Goal: Communication & Community: Connect with others

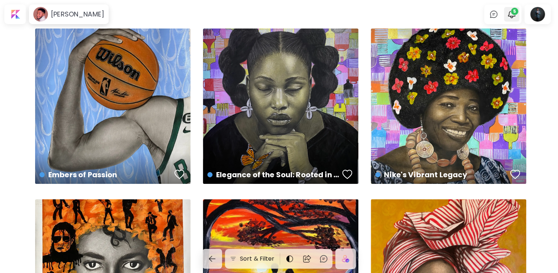
click at [519, 14] on div at bounding box center [511, 14] width 15 height 15
click at [512, 10] on img "button" at bounding box center [511, 14] width 9 height 9
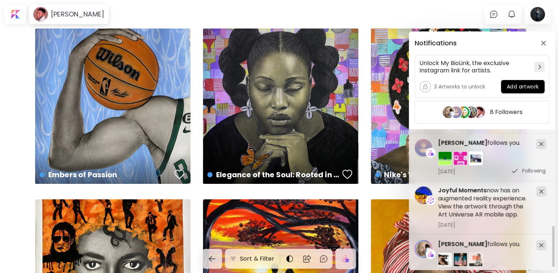
scroll to position [345, 0]
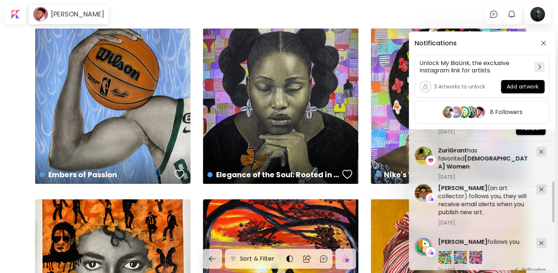
drag, startPoint x: 554, startPoint y: 143, endPoint x: 553, endPoint y: 193, distance: 50.1
click at [552, 198] on div at bounding box center [553, 201] width 2 height 41
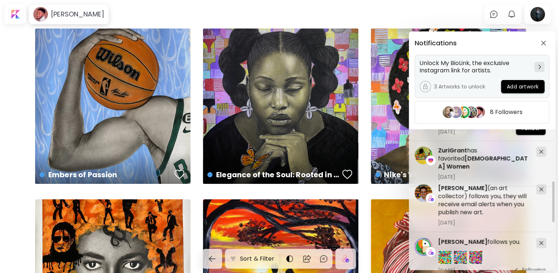
scroll to position [169, 0]
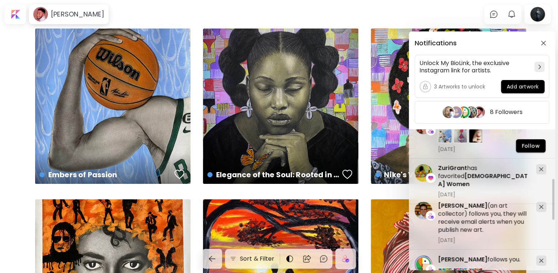
click at [540, 8] on div "Notifications Unlock My BioLink, the exclusive Instagram link for artists. 3 Ar…" at bounding box center [279, 136] width 558 height 273
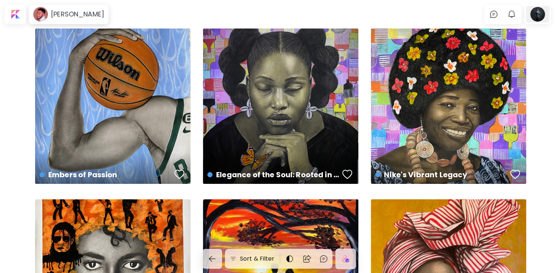
click at [538, 18] on div at bounding box center [536, 14] width 23 height 17
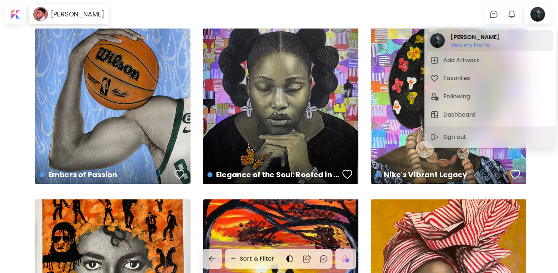
click at [467, 41] on h2 "[PERSON_NAME]" at bounding box center [474, 37] width 49 height 9
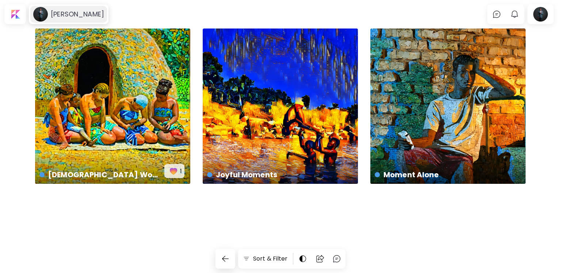
click at [73, 12] on h6 "[PERSON_NAME]" at bounding box center [77, 14] width 53 height 9
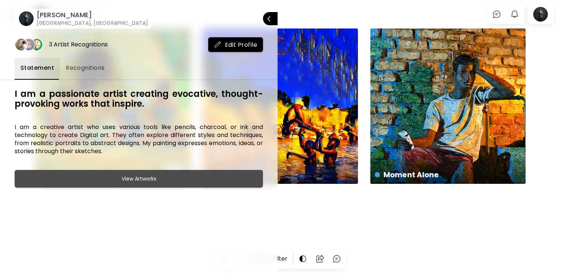
click at [156, 181] on span "View Artworks" at bounding box center [139, 178] width 230 height 9
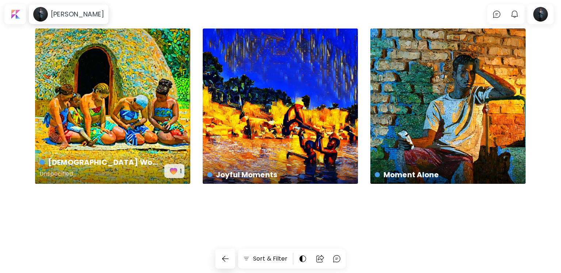
click at [109, 131] on div "[DEMOGRAPHIC_DATA] Women Unspecified 1" at bounding box center [112, 106] width 155 height 155
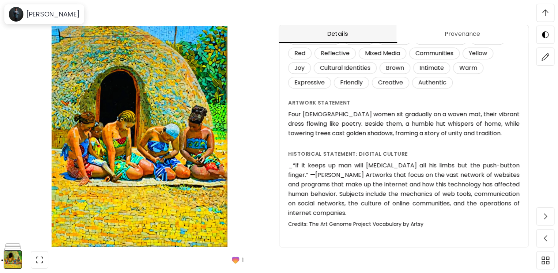
click at [237, 259] on img "button" at bounding box center [235, 260] width 10 height 10
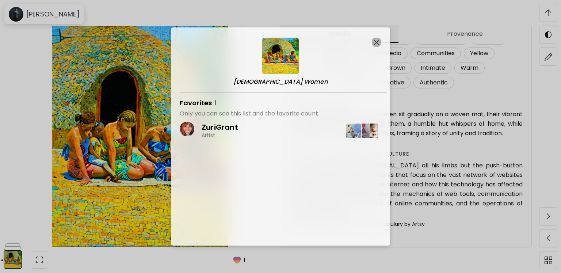
click at [376, 41] on img "button" at bounding box center [377, 42] width 6 height 6
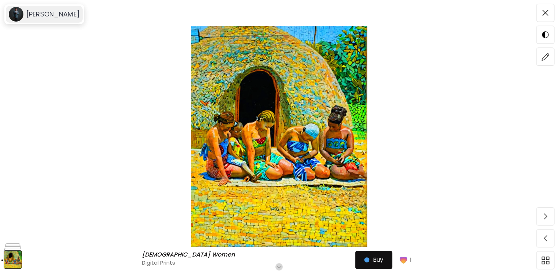
click at [12, 13] on image at bounding box center [16, 14] width 15 height 15
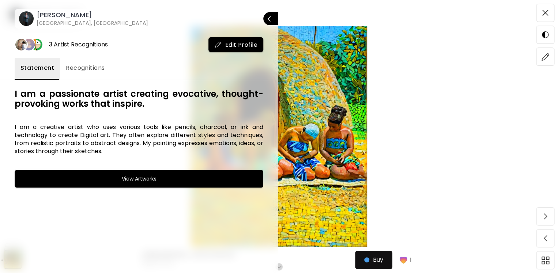
click at [43, 16] on h6 "[PERSON_NAME]" at bounding box center [92, 15] width 111 height 9
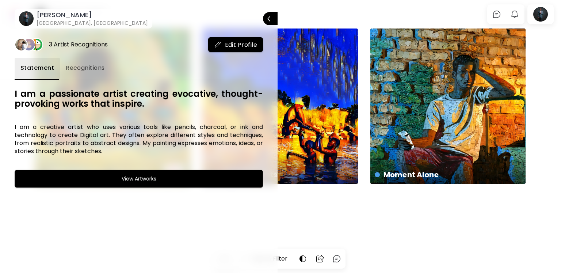
click at [544, 80] on div at bounding box center [280, 136] width 561 height 273
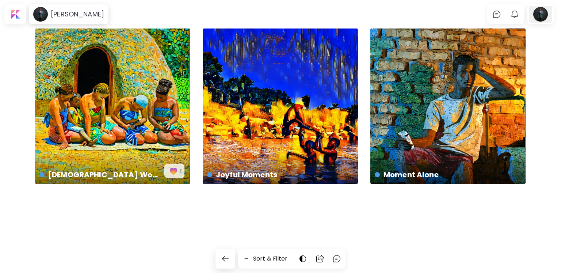
click at [533, 14] on div at bounding box center [540, 14] width 23 height 17
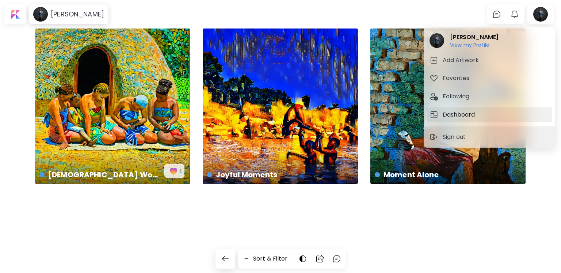
click at [464, 116] on h5 "Dashboard" at bounding box center [460, 114] width 34 height 9
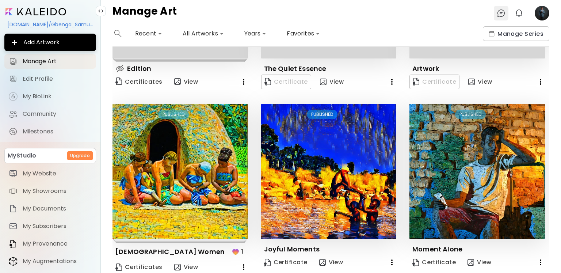
click at [501, 15] on img at bounding box center [501, 13] width 9 height 9
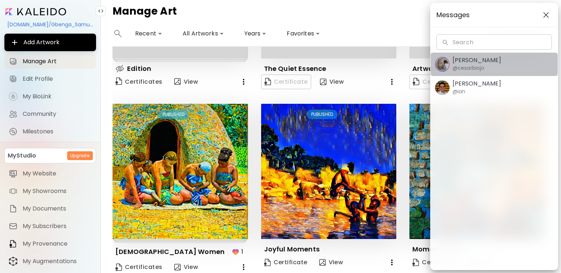
click at [487, 69] on span "[PERSON_NAME] @cesarbiojo" at bounding box center [494, 64] width 118 height 15
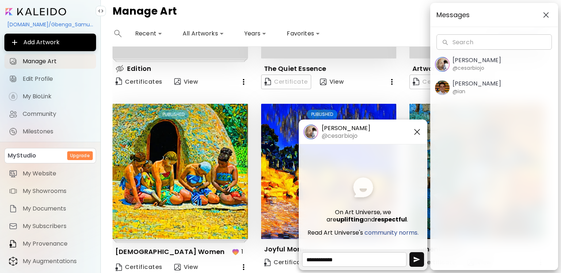
click at [483, 91] on div "[PERSON_NAME] @[PERSON_NAME]" at bounding box center [477, 87] width 49 height 15
click at [270, 3] on div "Messages Search Search [PERSON_NAME] @cesarbiojo [PERSON_NAME] @[PERSON_NAME]" at bounding box center [280, 136] width 561 height 273
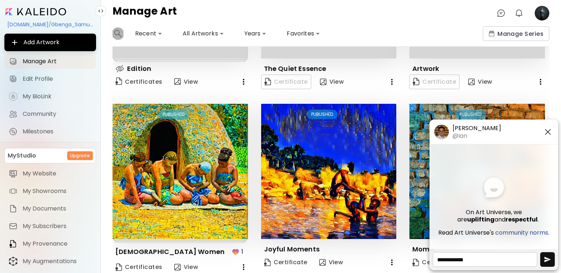
click at [113, 33] on button "button" at bounding box center [118, 33] width 11 height 15
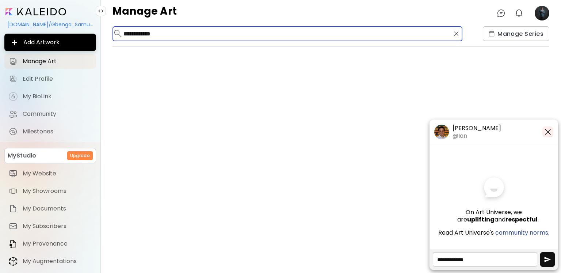
type input "**********"
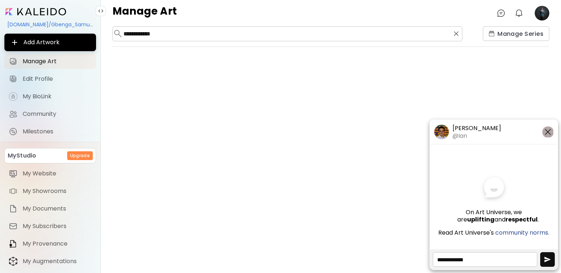
click at [549, 130] on img "button" at bounding box center [548, 132] width 9 height 9
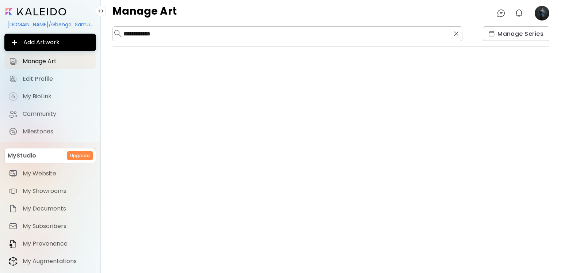
click at [547, 9] on image at bounding box center [542, 13] width 15 height 15
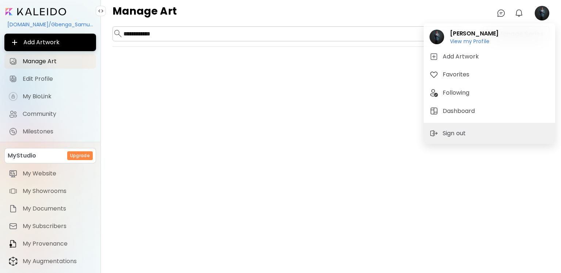
click at [520, 14] on div at bounding box center [280, 136] width 561 height 273
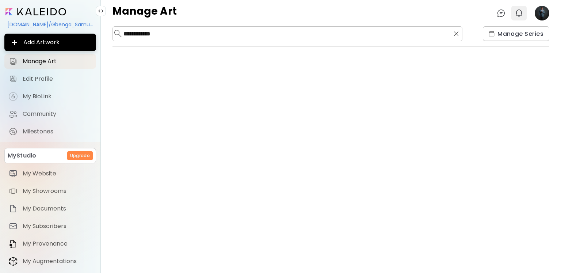
click at [519, 13] on img "button" at bounding box center [519, 13] width 9 height 9
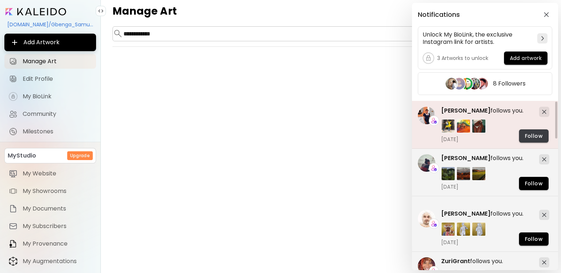
click at [535, 133] on span "Follow" at bounding box center [534, 136] width 18 height 8
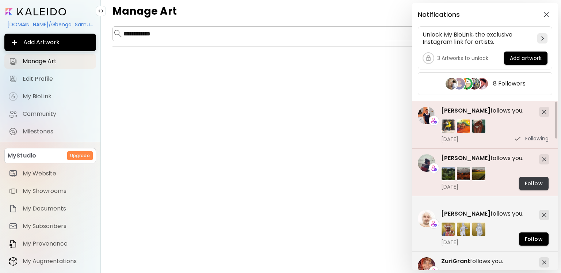
click at [529, 187] on span "Follow" at bounding box center [534, 184] width 18 height 8
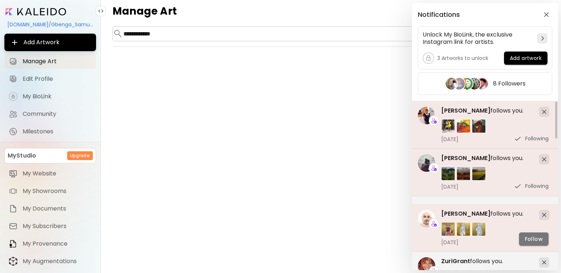
drag, startPoint x: 532, startPoint y: 240, endPoint x: 536, endPoint y: 235, distance: 6.7
click at [532, 240] on span "Follow" at bounding box center [534, 239] width 18 height 8
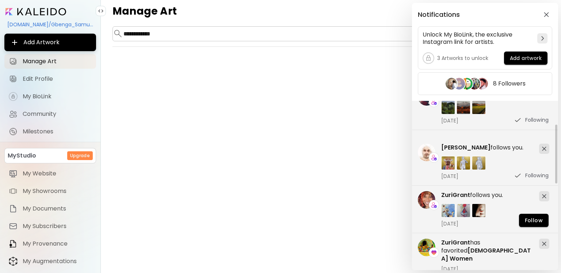
drag, startPoint x: 557, startPoint y: 126, endPoint x: 555, endPoint y: 171, distance: 45.3
click at [555, 171] on div "ZuriGrant follows you. [DATE] Follow [PERSON_NAME] (an art collector) follows y…" at bounding box center [485, 185] width 146 height 169
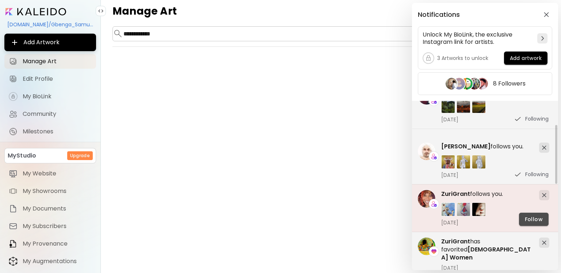
click at [526, 216] on span "Follow" at bounding box center [534, 220] width 18 height 8
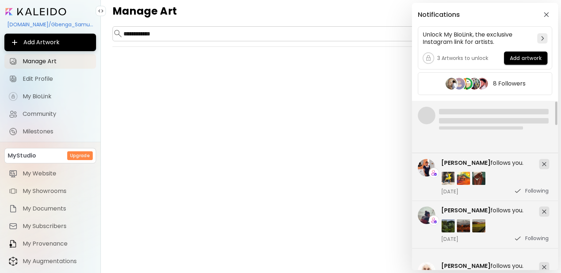
scroll to position [0, 3]
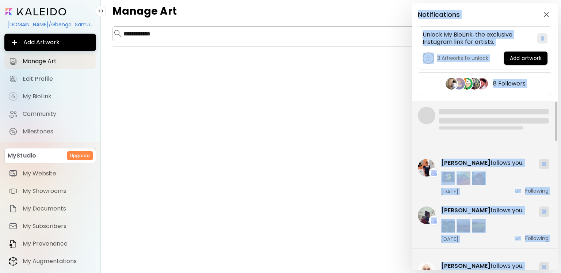
drag, startPoint x: 558, startPoint y: 109, endPoint x: 555, endPoint y: 126, distance: 17.4
click at [555, 126] on div "Notifications Unlock My BioLink, the exclusive Instagram link for artists. 3 Ar…" at bounding box center [280, 136] width 561 height 273
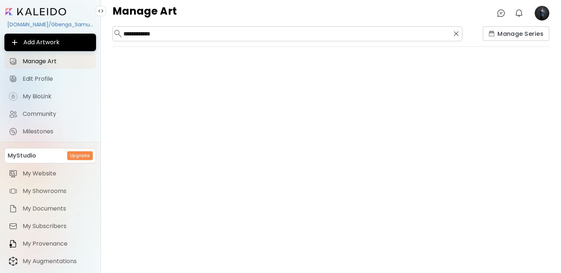
click at [541, 13] on image at bounding box center [542, 13] width 15 height 15
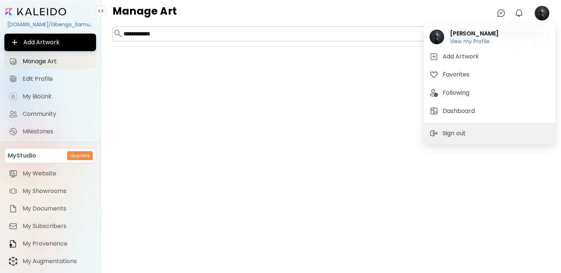
click at [522, 9] on div at bounding box center [280, 136] width 561 height 273
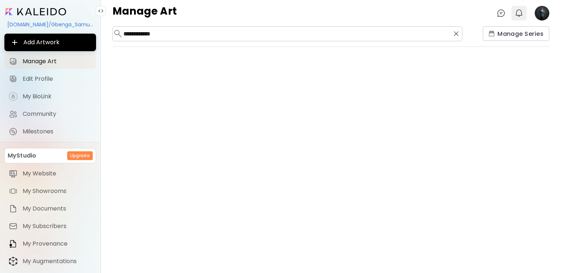
click at [517, 12] on img "button" at bounding box center [519, 13] width 9 height 9
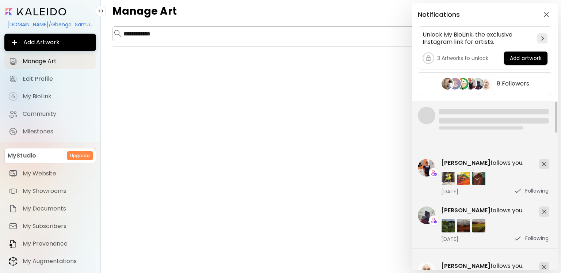
drag, startPoint x: 557, startPoint y: 119, endPoint x: 557, endPoint y: 91, distance: 27.4
click at [557, 91] on div "Notifications Unlock My BioLink, the exclusive Instagram link for artists. 3 Ar…" at bounding box center [485, 136] width 146 height 267
